Goal: Task Accomplishment & Management: Use online tool/utility

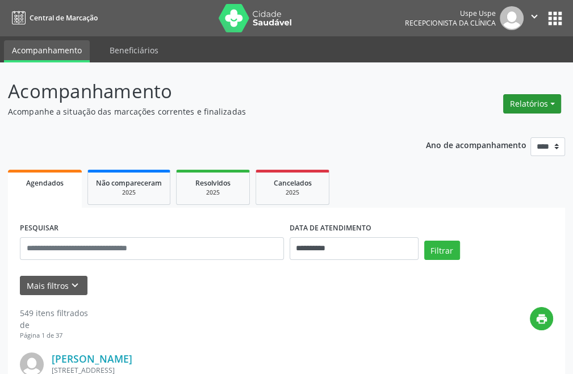
click at [553, 95] on button "Relatórios" at bounding box center [532, 103] width 58 height 19
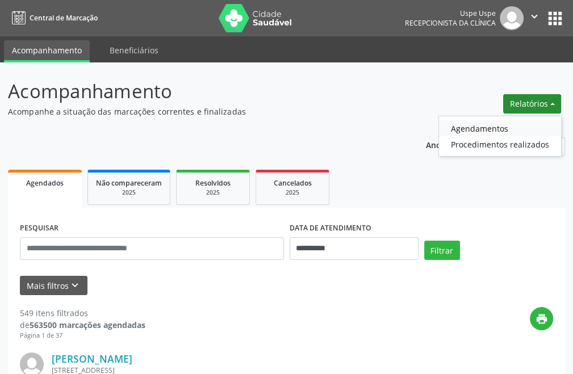
click at [492, 129] on link "Agendamentos" at bounding box center [500, 128] width 122 height 16
select select "*"
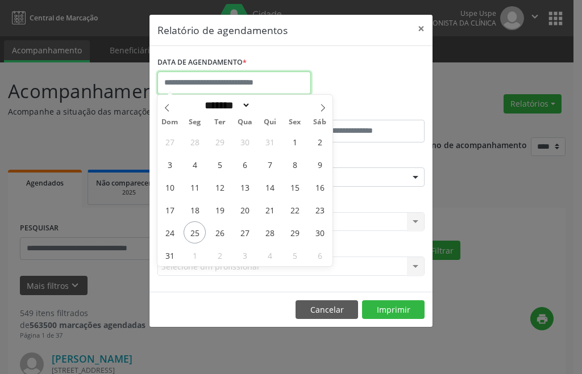
click at [243, 83] on input "text" at bounding box center [233, 83] width 153 height 23
click at [195, 231] on span "25" at bounding box center [195, 233] width 22 height 22
type input "**********"
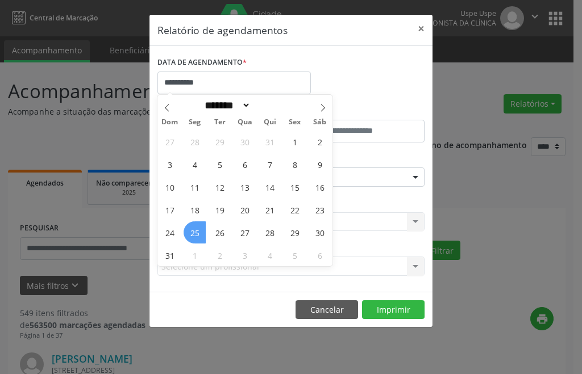
click at [195, 231] on span "25" at bounding box center [195, 233] width 22 height 22
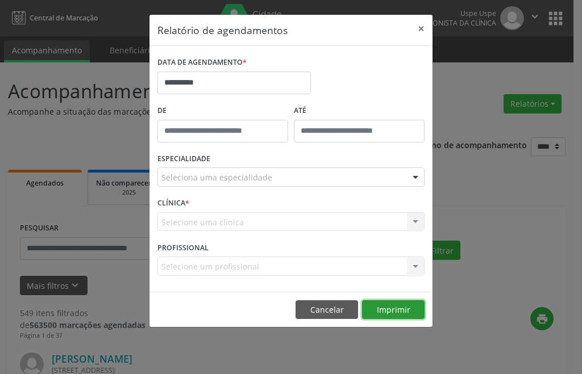
click at [373, 313] on button "Imprimir" at bounding box center [393, 310] width 63 height 19
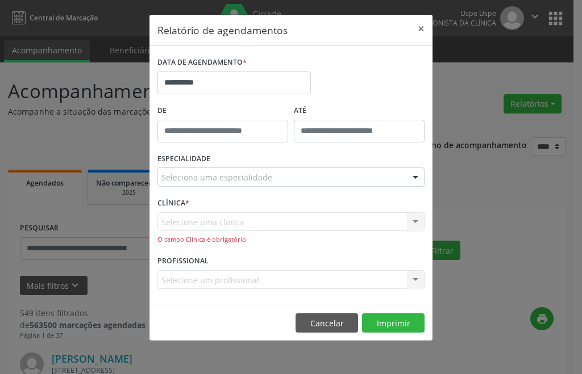
click at [219, 206] on div "CLÍNICA * Selecione uma clínica Nenhum resultado encontrado para: " " Não há ne…" at bounding box center [291, 224] width 273 height 58
click at [219, 215] on div "Selecione uma clínica Nenhum resultado encontrado para: " " Não há nenhuma opçã…" at bounding box center [290, 229] width 267 height 32
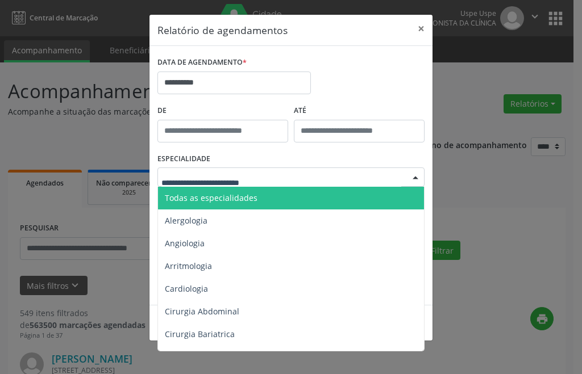
click at [210, 184] on div at bounding box center [290, 177] width 267 height 19
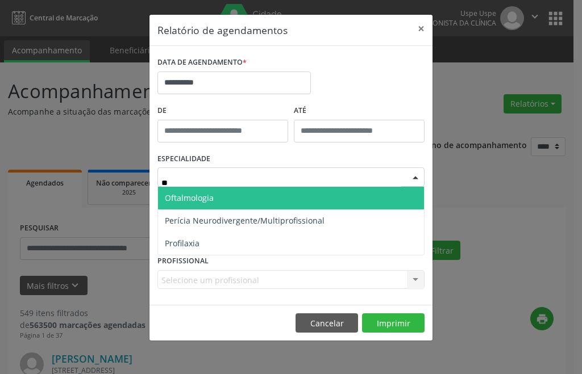
type input "***"
click at [210, 198] on span "Oftalmologia" at bounding box center [189, 198] width 49 height 11
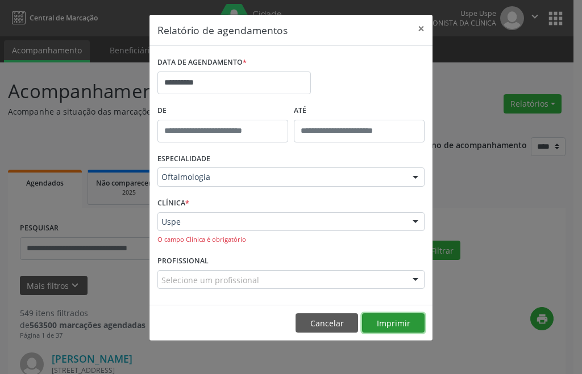
click at [419, 322] on button "Imprimir" at bounding box center [393, 323] width 63 height 19
